Goal: Connect with others: Connect with other users

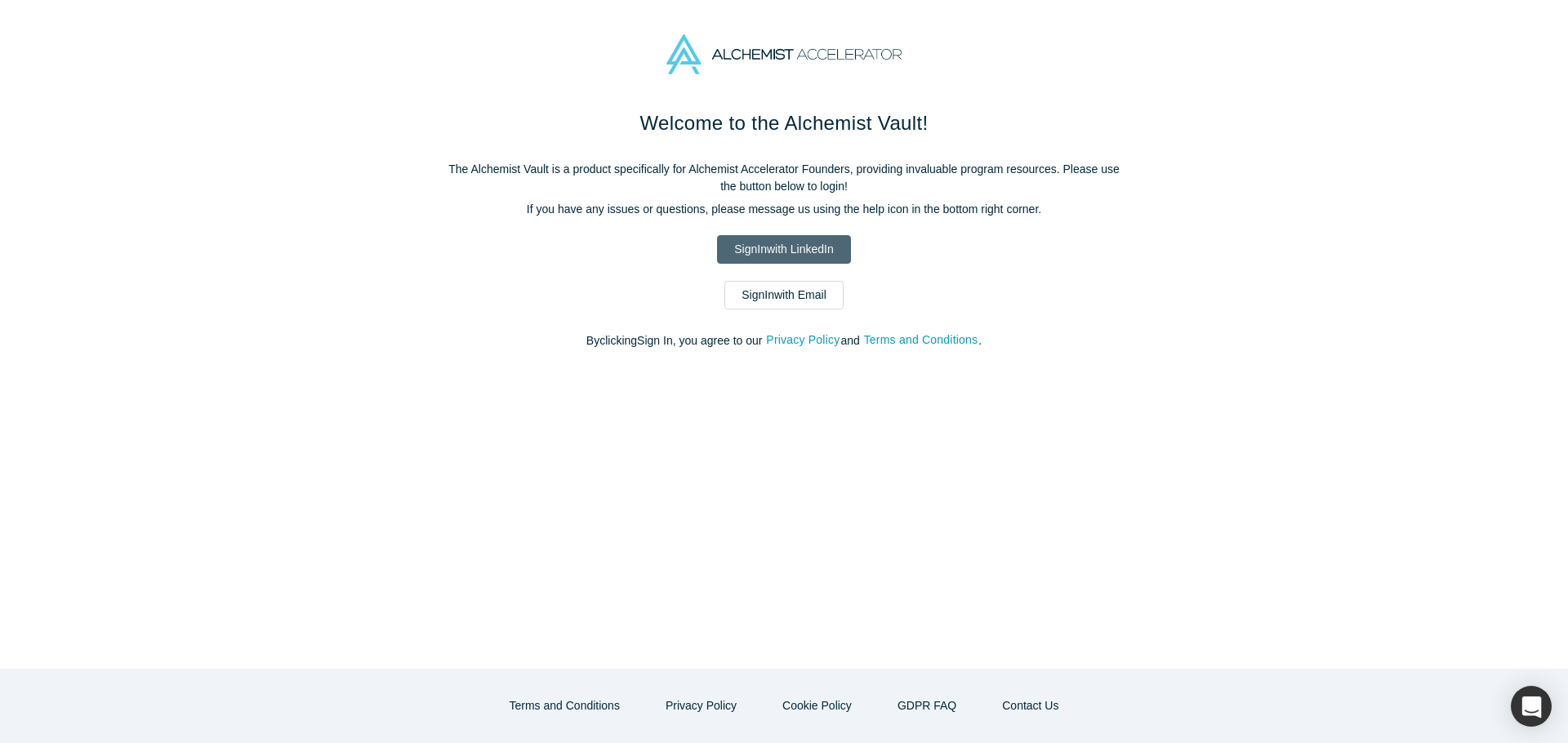
click at [784, 249] on link "Sign In with LinkedIn" at bounding box center [784, 250] width 133 height 29
